Goal: Transaction & Acquisition: Download file/media

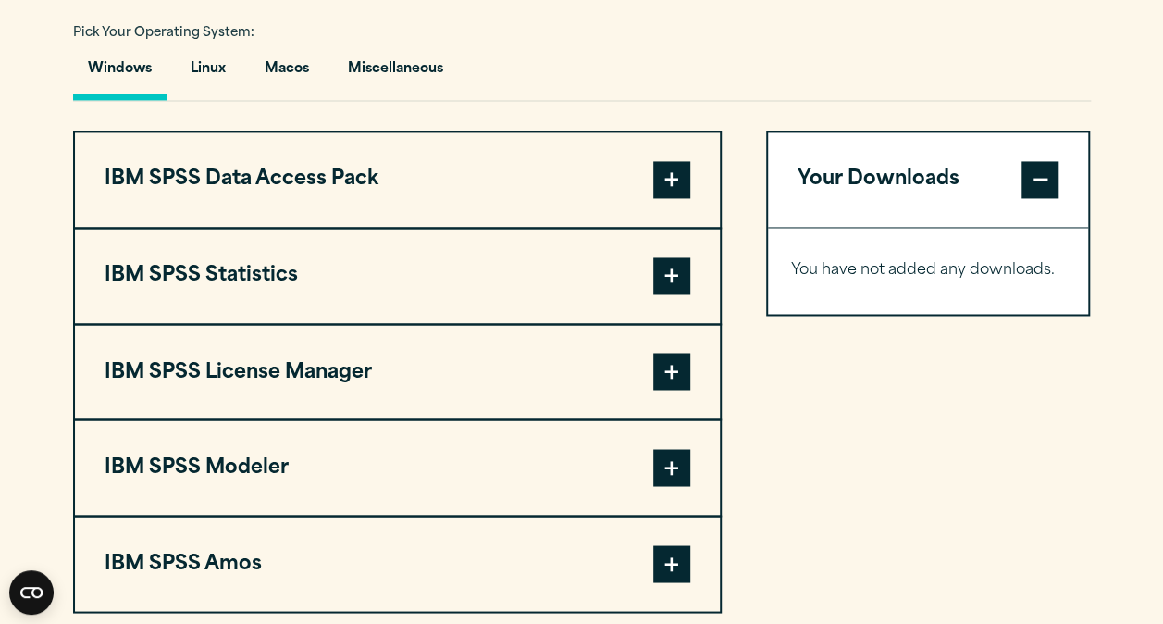
scroll to position [1369, 0]
click at [143, 78] on button "Windows" at bounding box center [119, 72] width 93 height 53
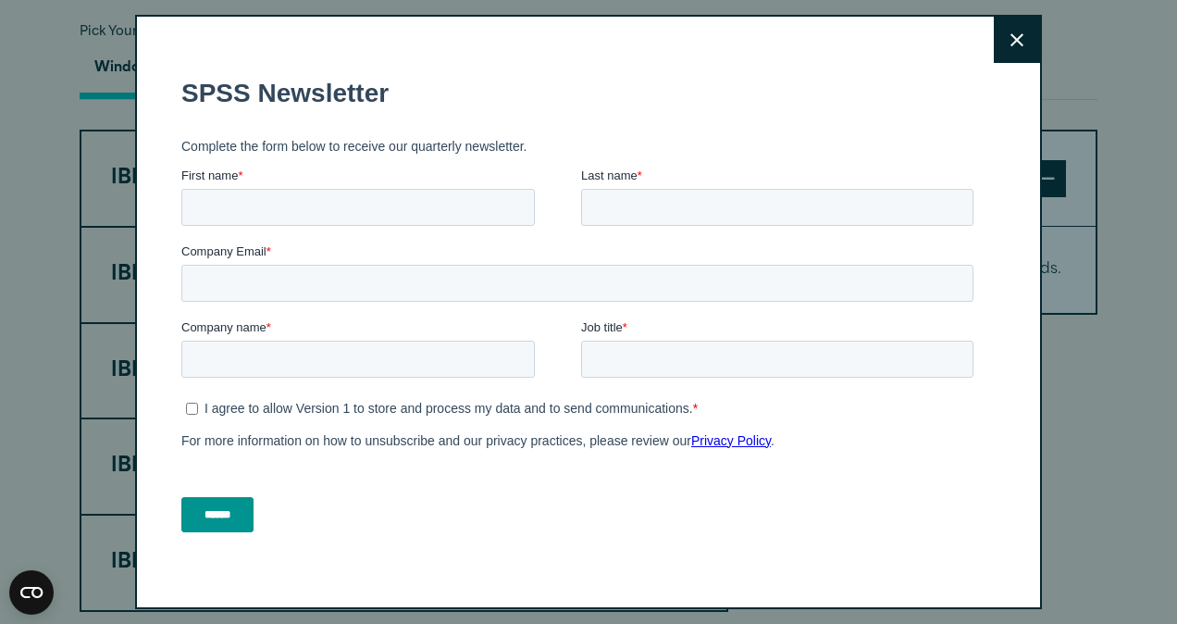
click at [1003, 37] on button "Close" at bounding box center [1017, 40] width 46 height 46
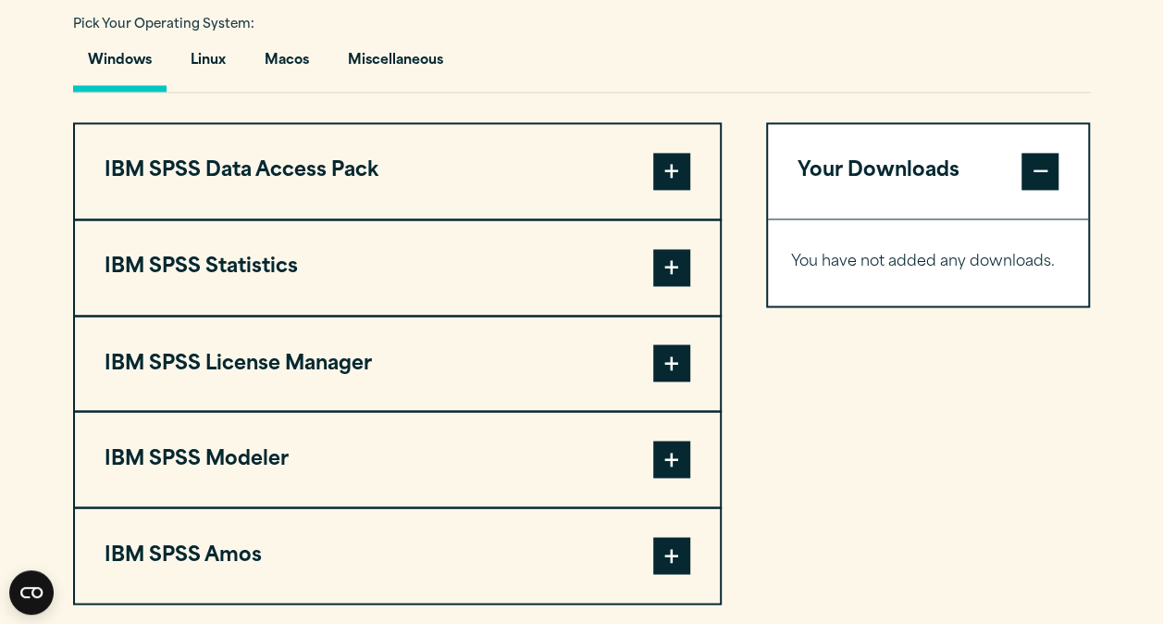
scroll to position [1378, 0]
click at [353, 248] on button "IBM SPSS Statistics" at bounding box center [397, 266] width 645 height 94
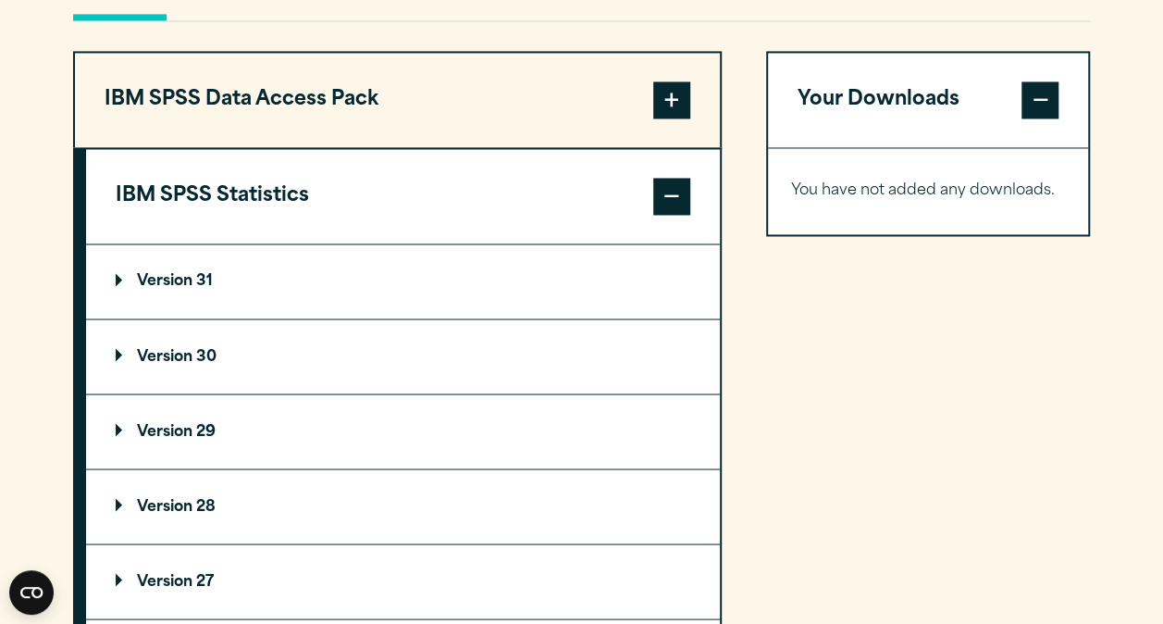
scroll to position [1463, 0]
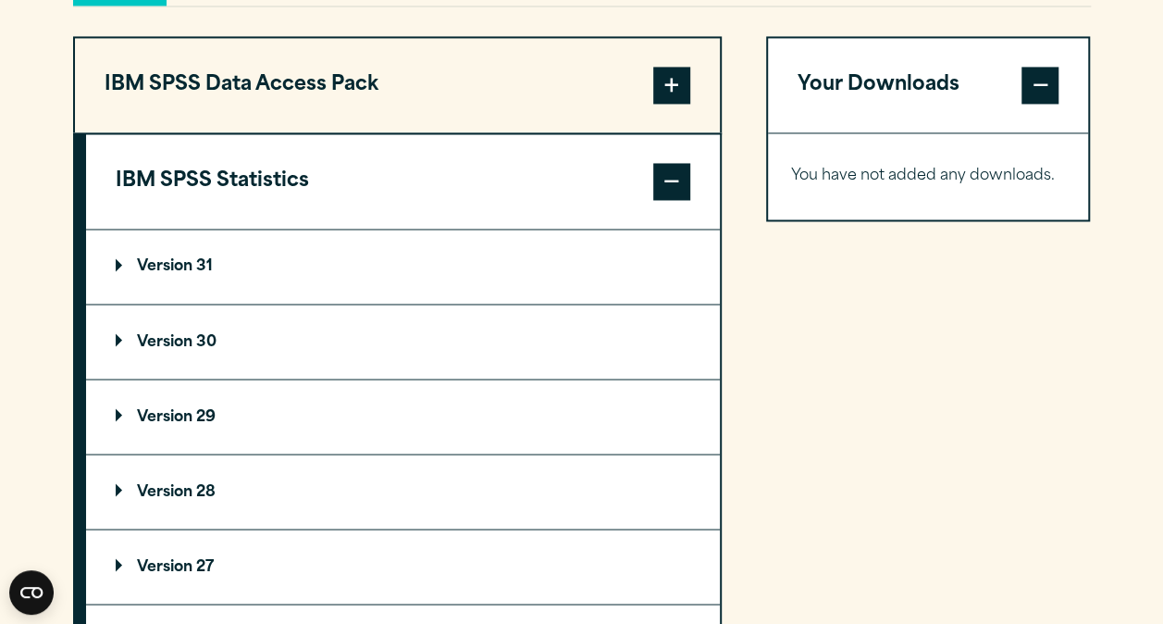
click at [237, 257] on summary "Version 31" at bounding box center [403, 266] width 634 height 74
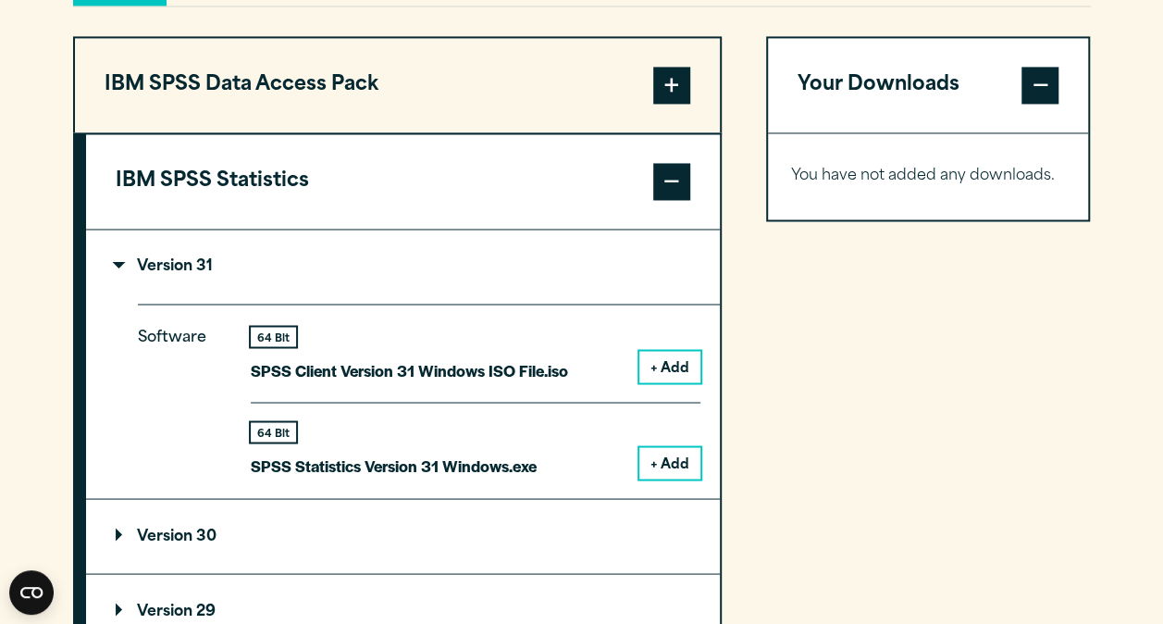
click at [666, 456] on button "+ Add" at bounding box center [669, 462] width 61 height 31
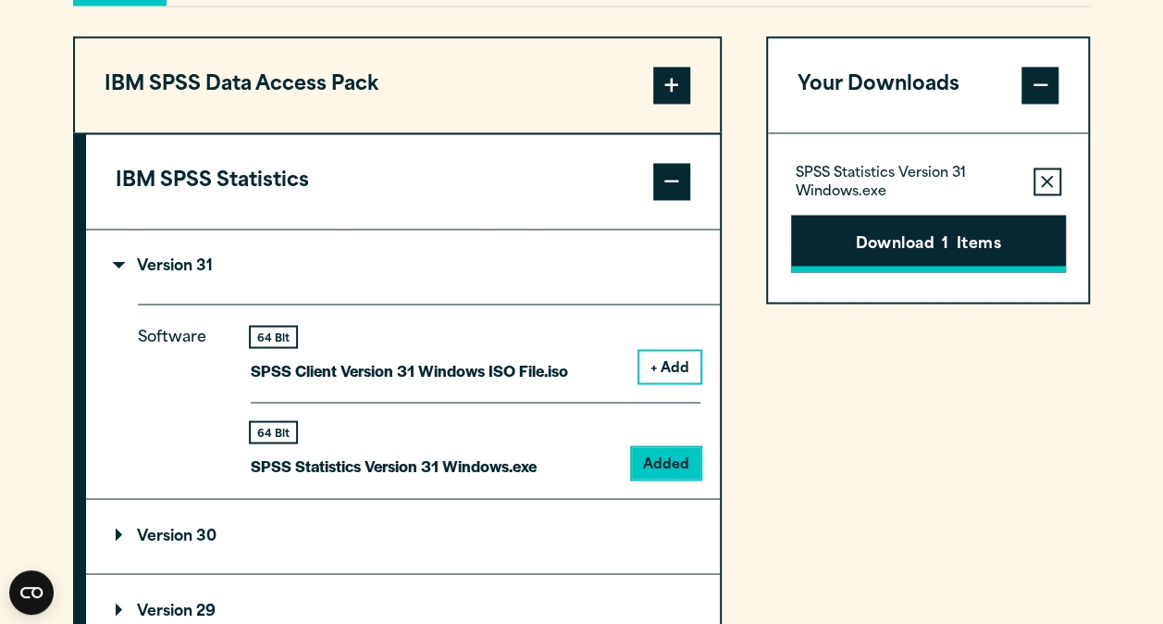
click at [906, 231] on button "Download 1 Items" at bounding box center [928, 243] width 275 height 57
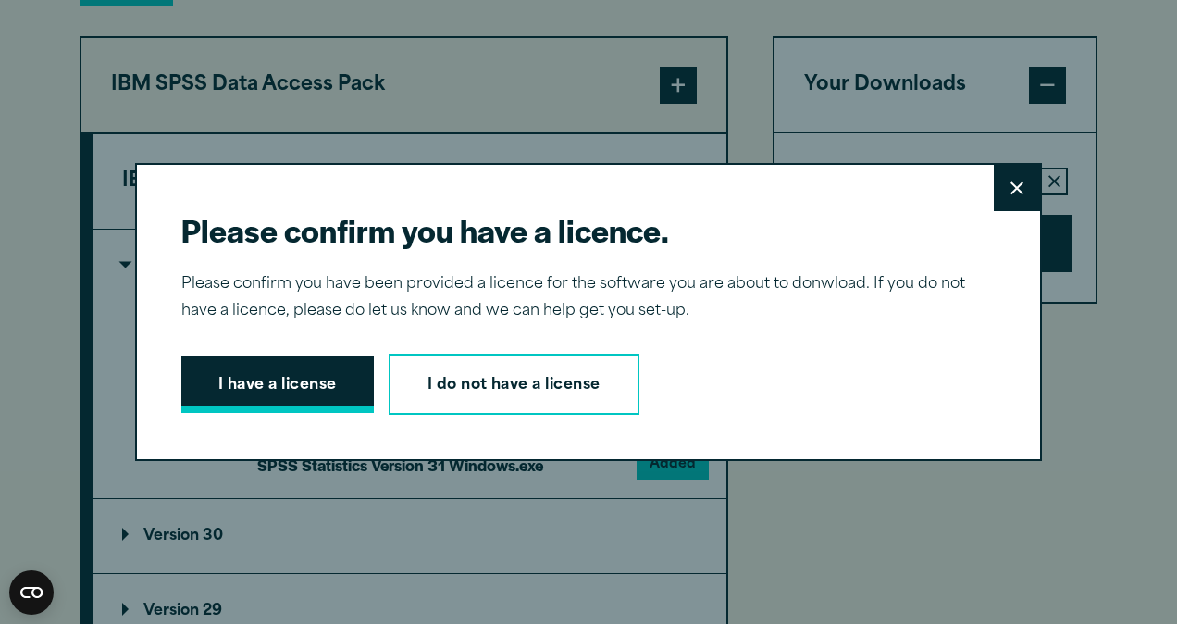
click at [318, 376] on button "I have a license" at bounding box center [277, 383] width 192 height 57
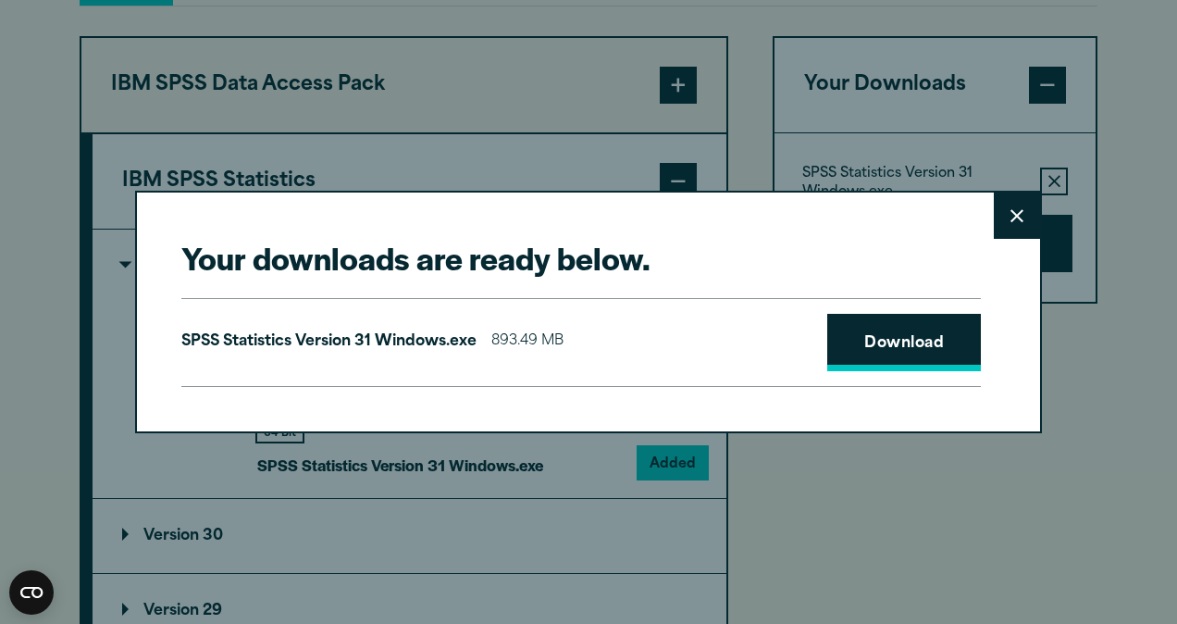
click at [871, 326] on link "Download" at bounding box center [904, 342] width 154 height 57
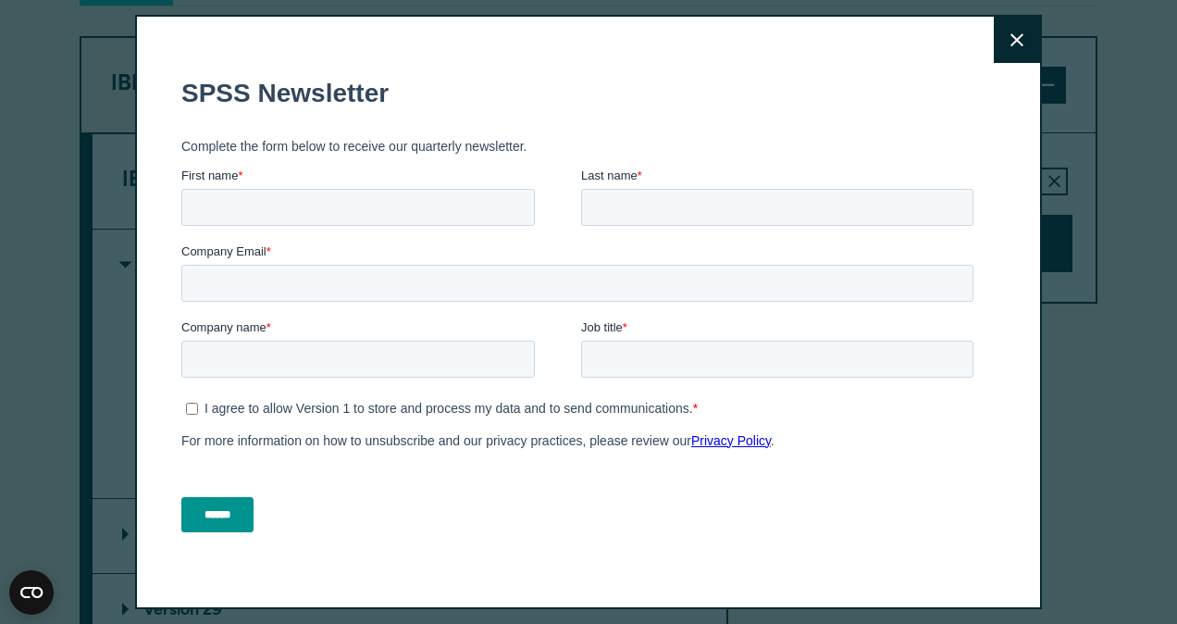
click at [994, 39] on button "Close" at bounding box center [1017, 40] width 46 height 46
